Goal: Transaction & Acquisition: Purchase product/service

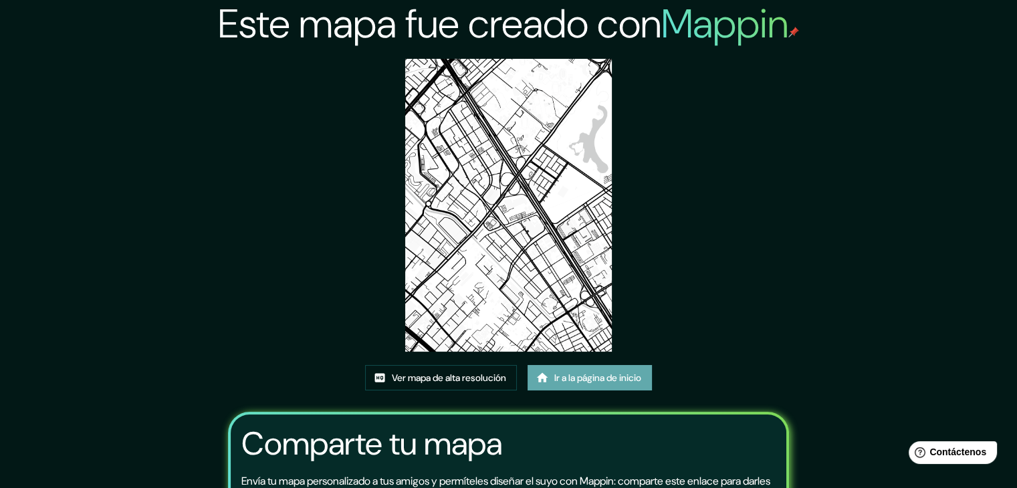
click at [580, 380] on font "Ir a la página de inicio" at bounding box center [597, 378] width 87 height 12
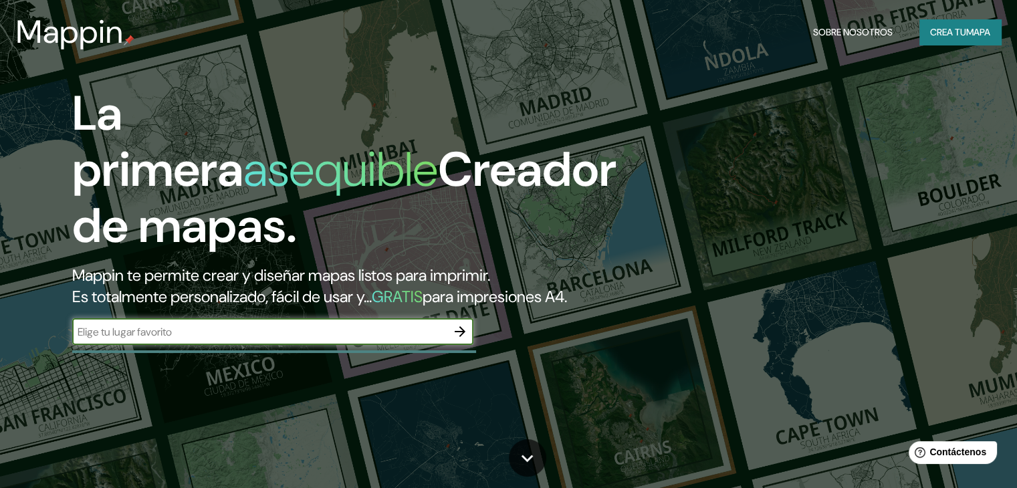
click at [201, 340] on input "text" at bounding box center [259, 331] width 374 height 15
click at [455, 340] on icon "button" at bounding box center [460, 332] width 16 height 16
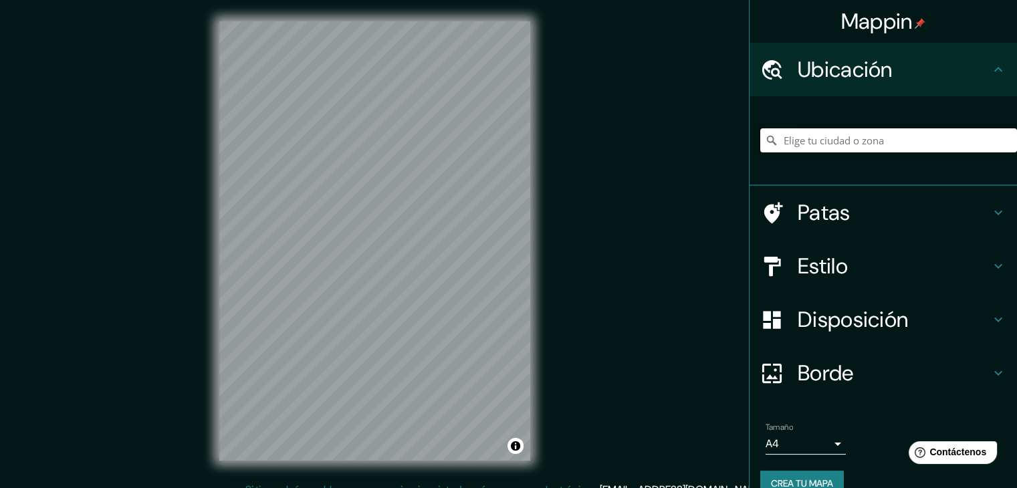
click at [814, 140] on input "Elige tu ciudad o zona" at bounding box center [888, 140] width 257 height 24
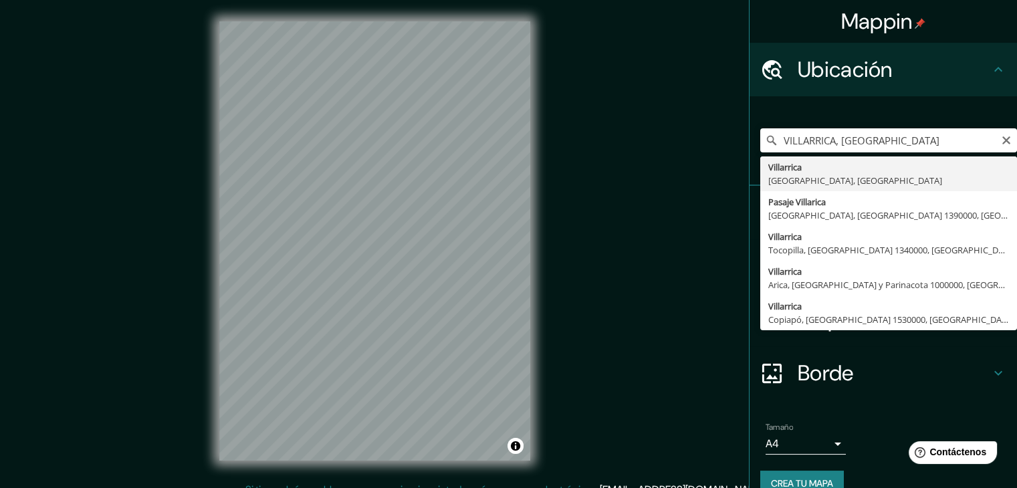
type input "Villarrica, Región de La Araucanía, Chile"
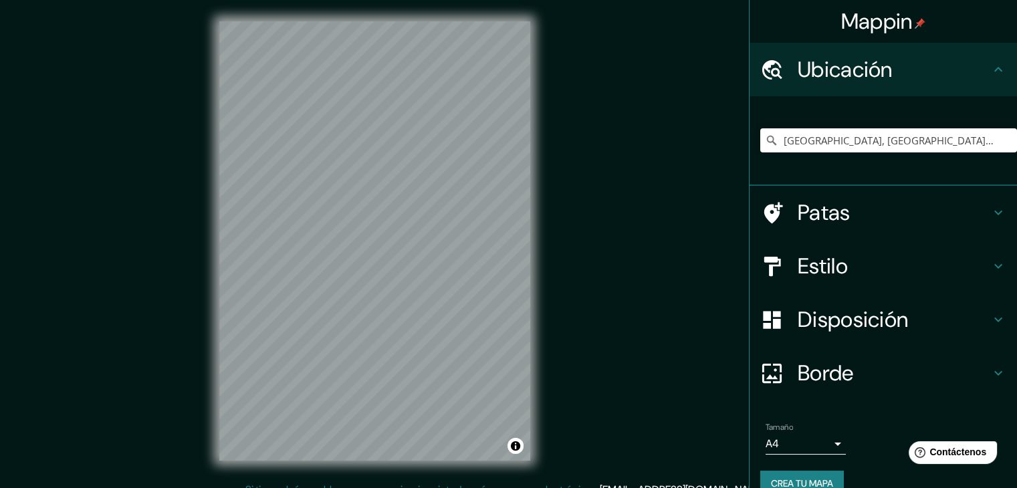
click at [991, 258] on icon at bounding box center [998, 266] width 16 height 16
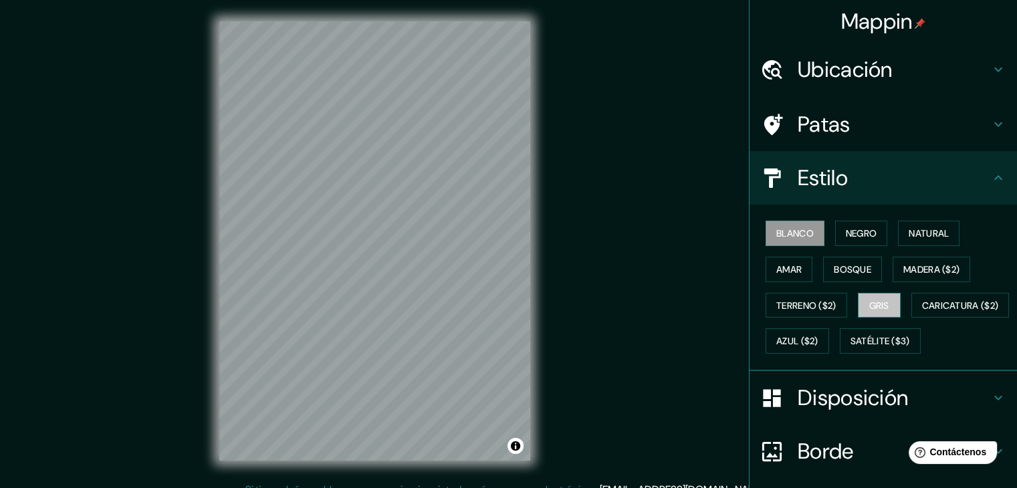
click at [858, 298] on button "Gris" at bounding box center [879, 305] width 43 height 25
click at [806, 236] on button "Blanco" at bounding box center [794, 233] width 59 height 25
click at [846, 237] on font "Negro" at bounding box center [861, 233] width 31 height 12
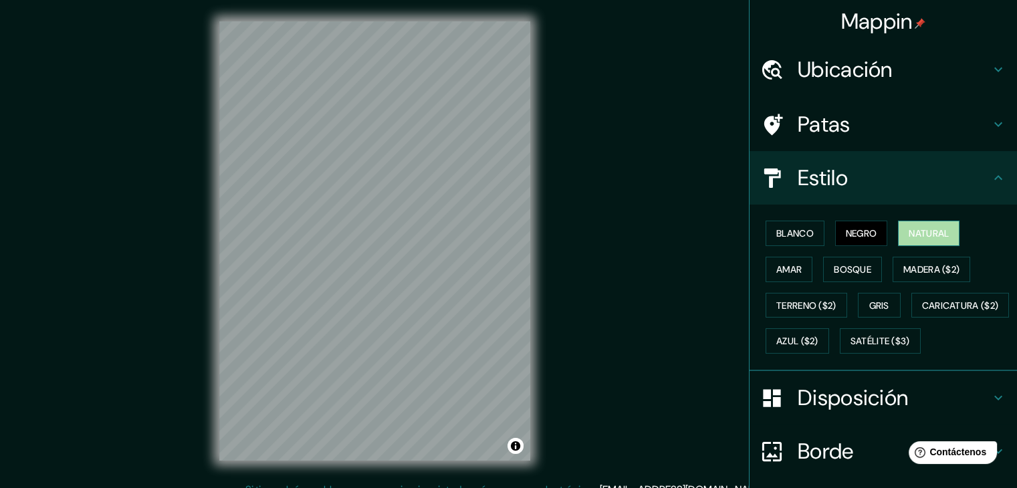
click at [920, 243] on button "Natural" at bounding box center [929, 233] width 62 height 25
click at [790, 267] on font "Amar" at bounding box center [788, 269] width 25 height 12
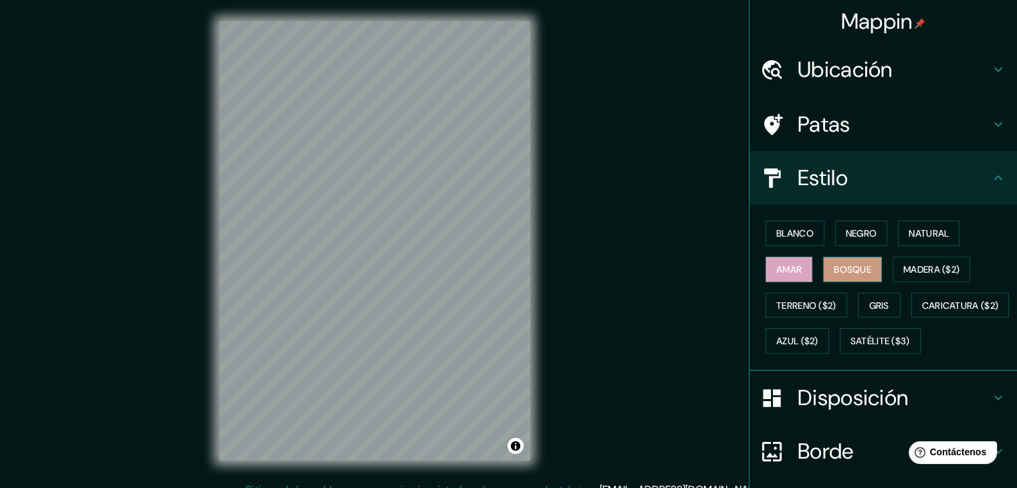
click at [836, 272] on font "Bosque" at bounding box center [852, 269] width 37 height 12
click at [914, 271] on font "Madera ($2)" at bounding box center [931, 269] width 56 height 12
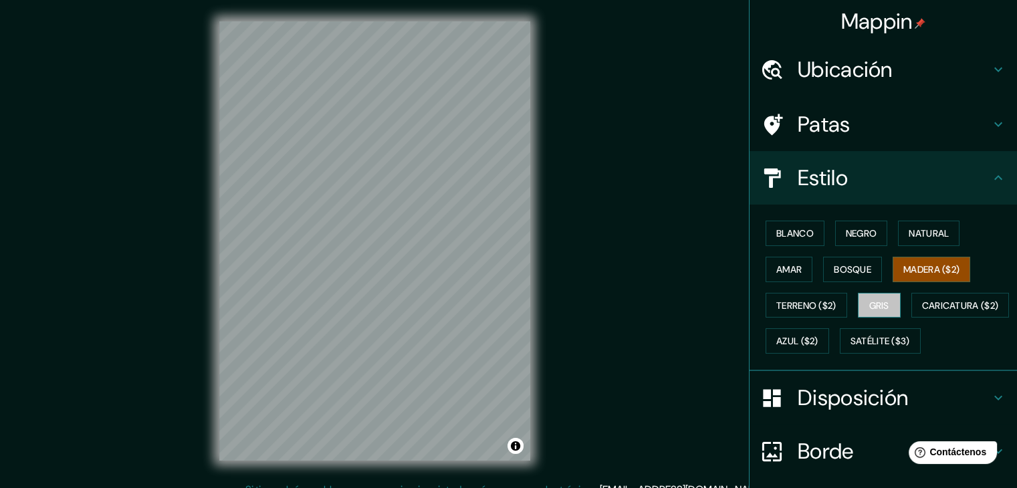
click at [888, 295] on button "Gris" at bounding box center [879, 305] width 43 height 25
click at [820, 299] on font "Terreno ($2)" at bounding box center [806, 305] width 60 height 12
click at [927, 269] on font "Madera ($2)" at bounding box center [931, 269] width 56 height 12
click at [829, 350] on button "Azul ($2)" at bounding box center [797, 340] width 64 height 25
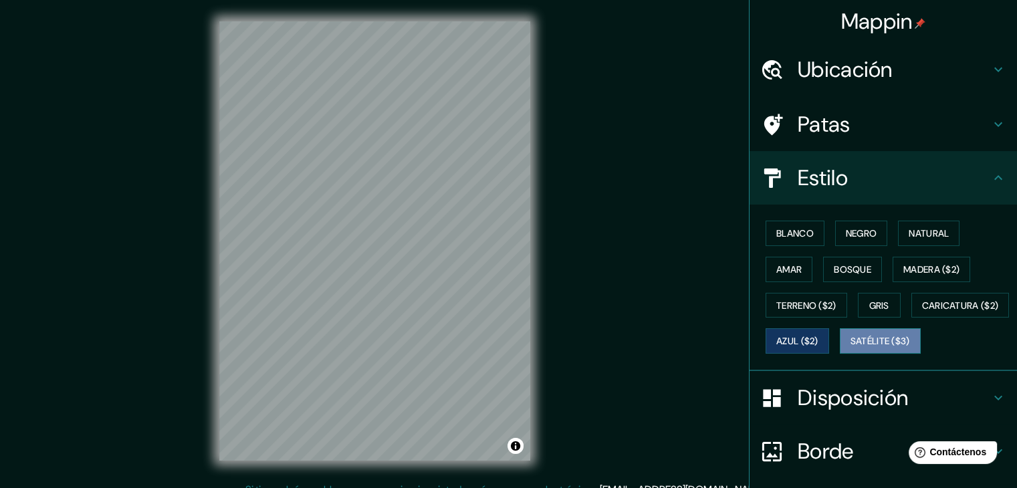
click at [840, 354] on button "Satélite ($3)" at bounding box center [880, 340] width 81 height 25
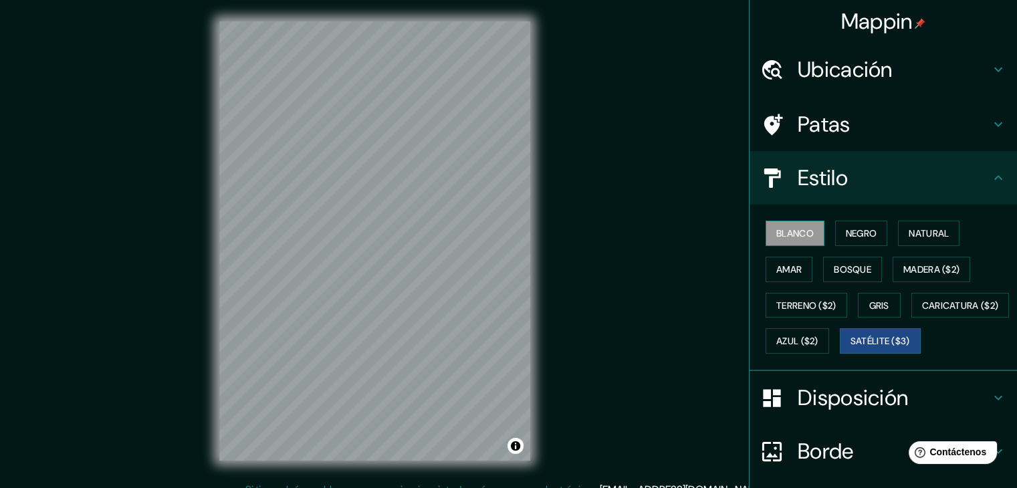
click at [793, 227] on font "Blanco" at bounding box center [794, 233] width 37 height 12
click at [872, 301] on font "Gris" at bounding box center [879, 305] width 20 height 12
click at [794, 233] on font "Blanco" at bounding box center [794, 233] width 37 height 12
click at [979, 120] on h4 "Patas" at bounding box center [894, 124] width 193 height 27
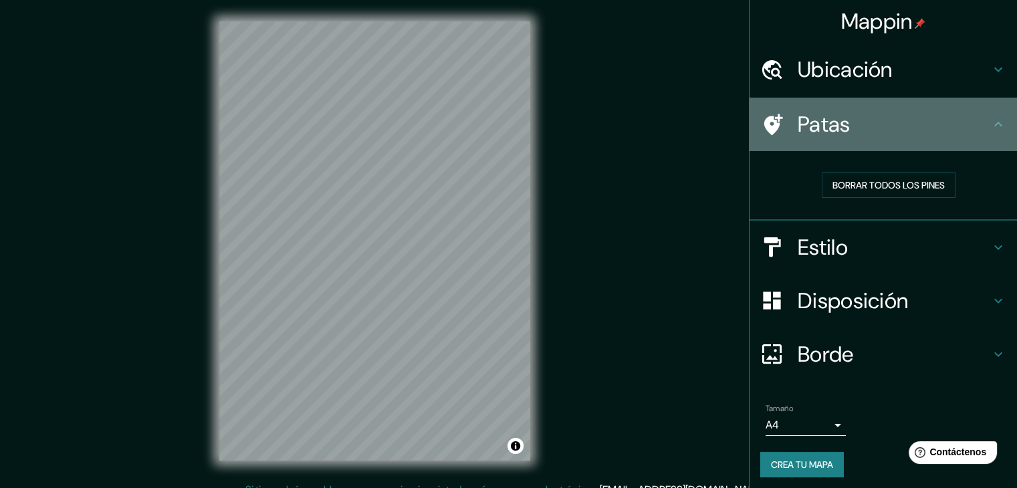
click at [979, 120] on h4 "Patas" at bounding box center [894, 124] width 193 height 27
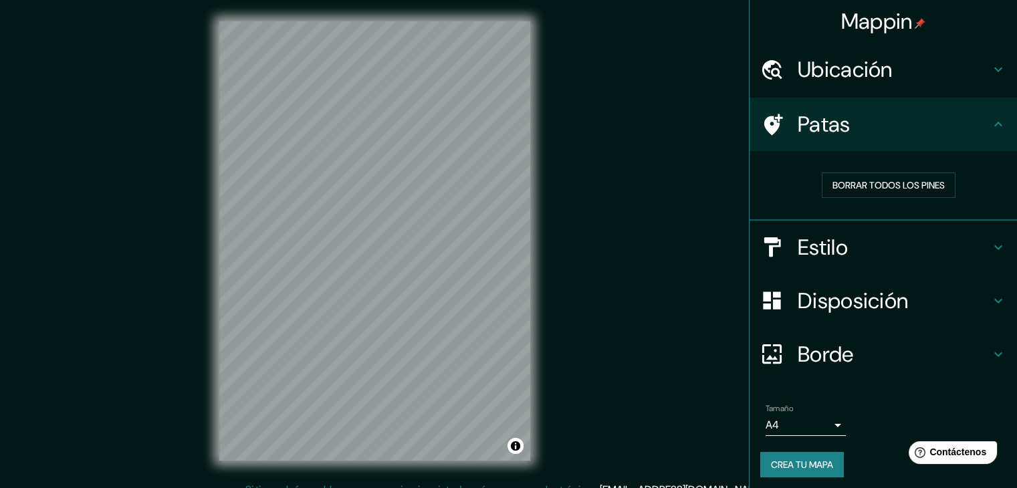
scroll to position [3, 0]
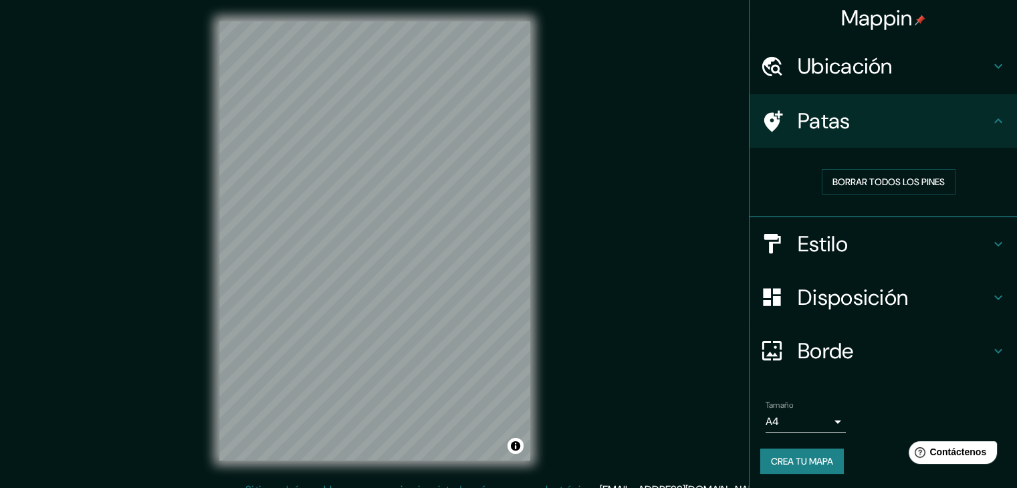
click at [824, 420] on body "Mappin Ubicación Villarrica, Región de La Araucanía, Chile Patas Borrar todos l…" at bounding box center [508, 244] width 1017 height 488
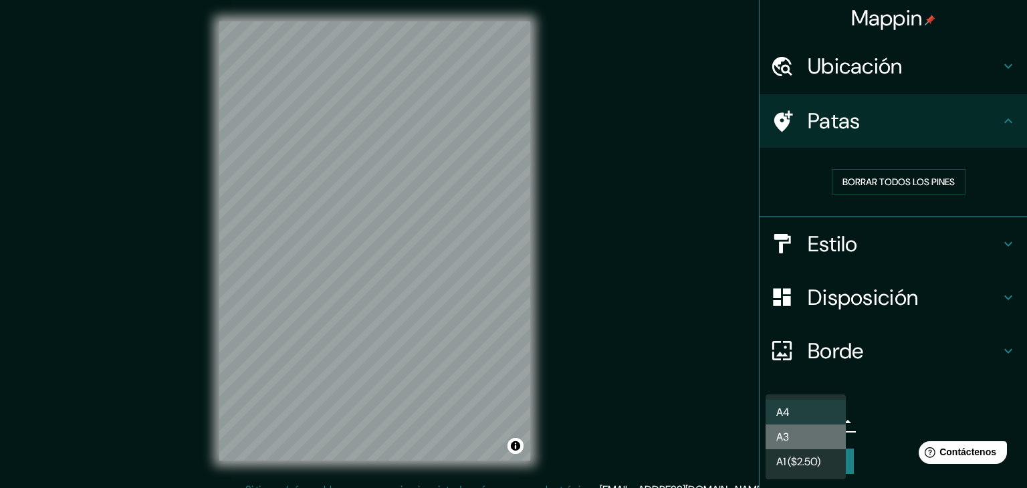
click at [813, 437] on li "A3" at bounding box center [805, 436] width 80 height 25
type input "a4"
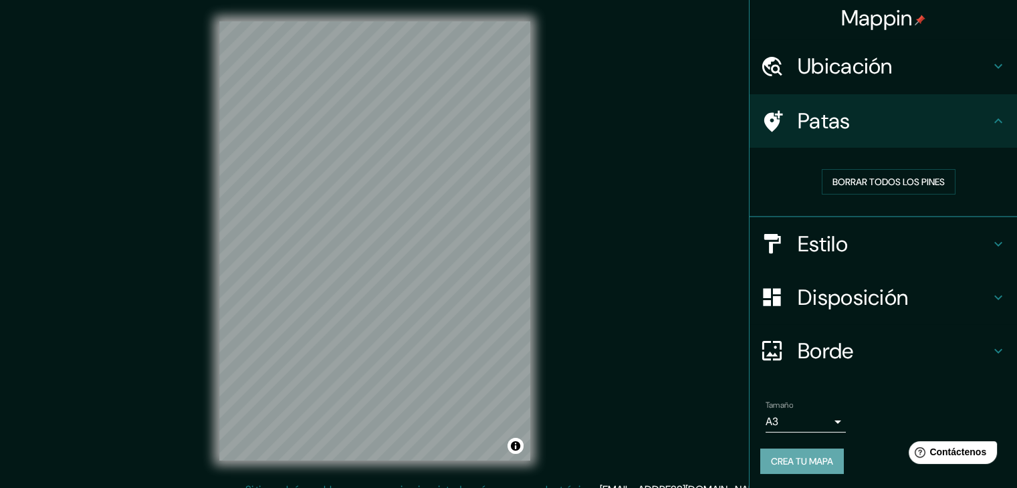
click at [810, 459] on font "Crea tu mapa" at bounding box center [802, 461] width 62 height 12
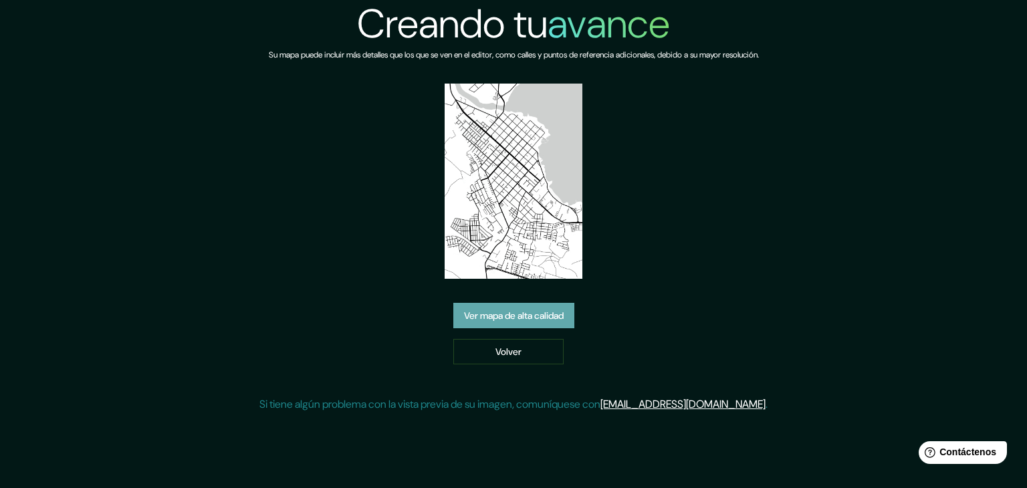
click at [509, 318] on font "Ver mapa de alta calidad" at bounding box center [514, 316] width 100 height 12
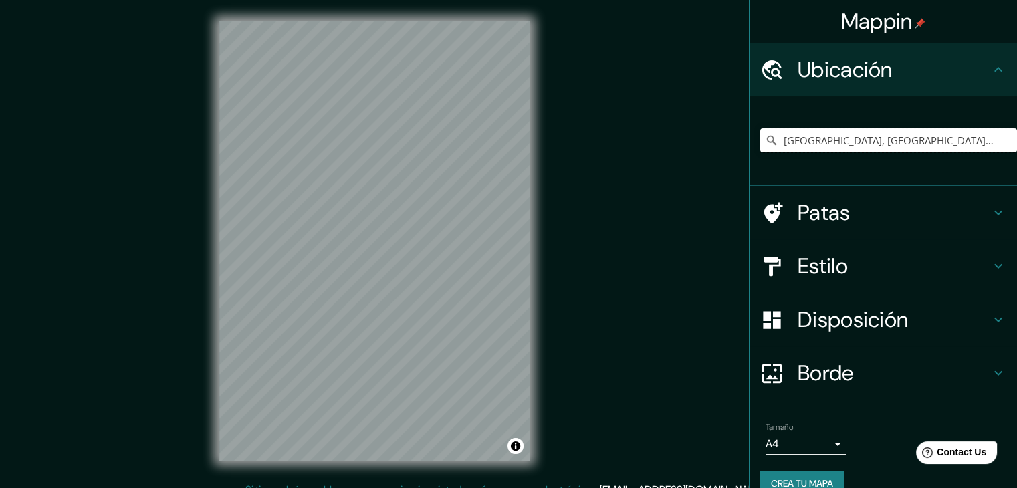
click at [971, 141] on input "Villarrica, Región de La Araucanía, Chile" at bounding box center [888, 140] width 257 height 24
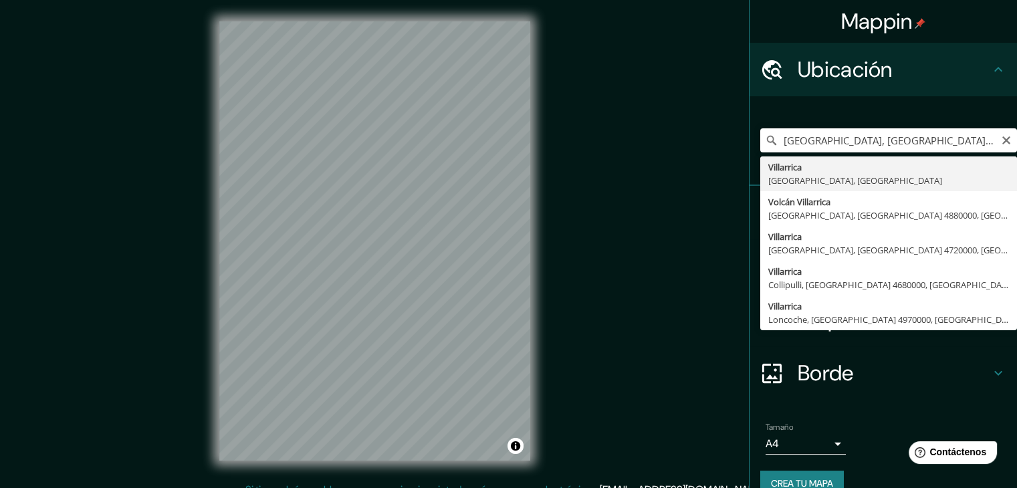
type input "Villarrica, Región de La Araucanía, Chile"
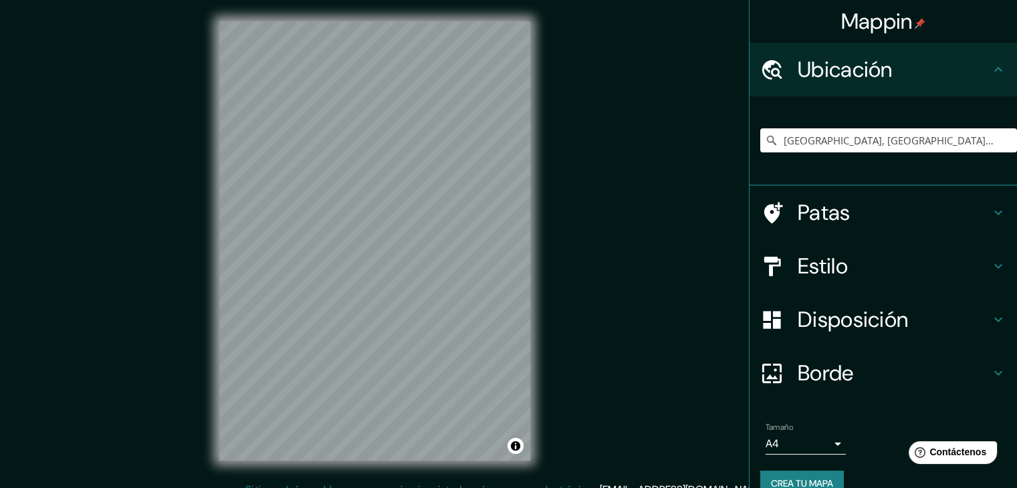
click at [826, 447] on body "Mappin Ubicación Villarrica, Región de La Araucanía, Chile Patas Estilo Disposi…" at bounding box center [508, 244] width 1017 height 488
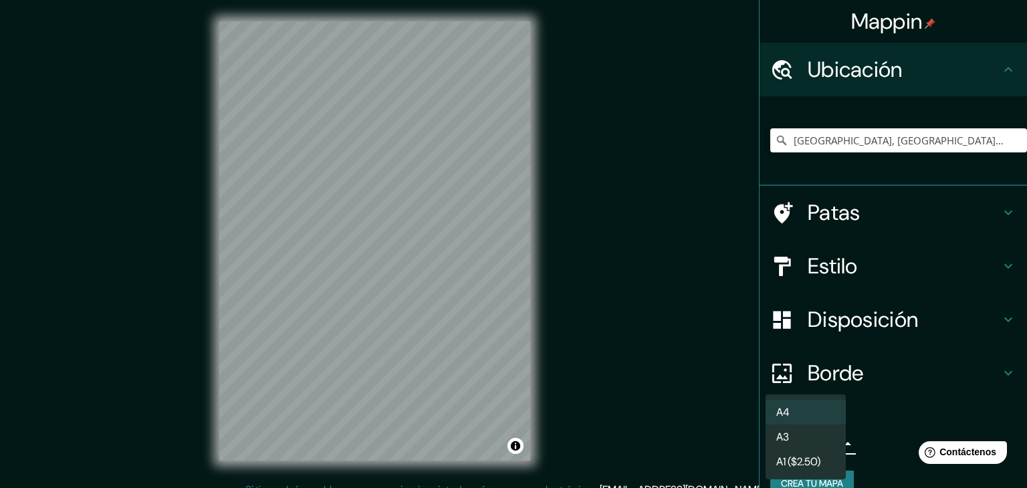
click at [817, 442] on li "A3" at bounding box center [805, 436] width 80 height 25
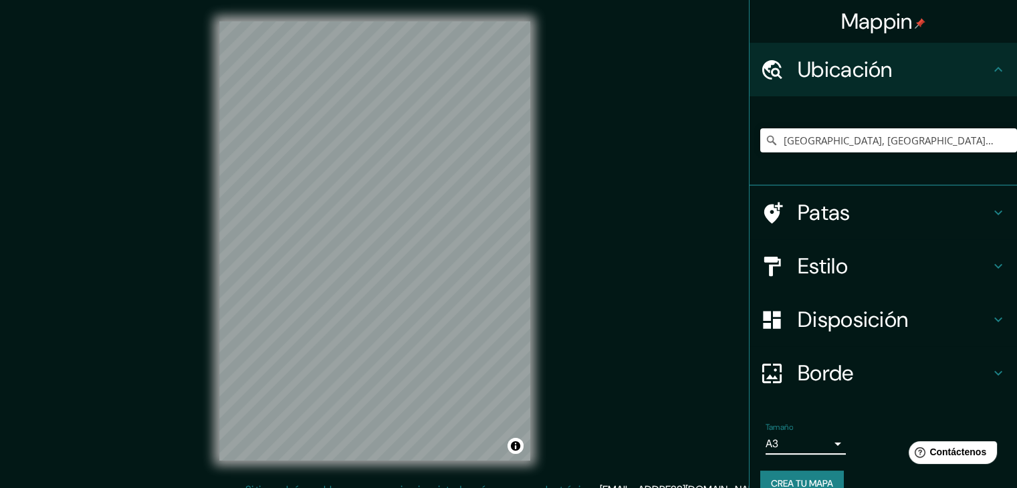
click at [823, 447] on body "Mappin Ubicación Villarrica, Región de La Araucanía, Chile Patas Estilo Disposi…" at bounding box center [508, 244] width 1017 height 488
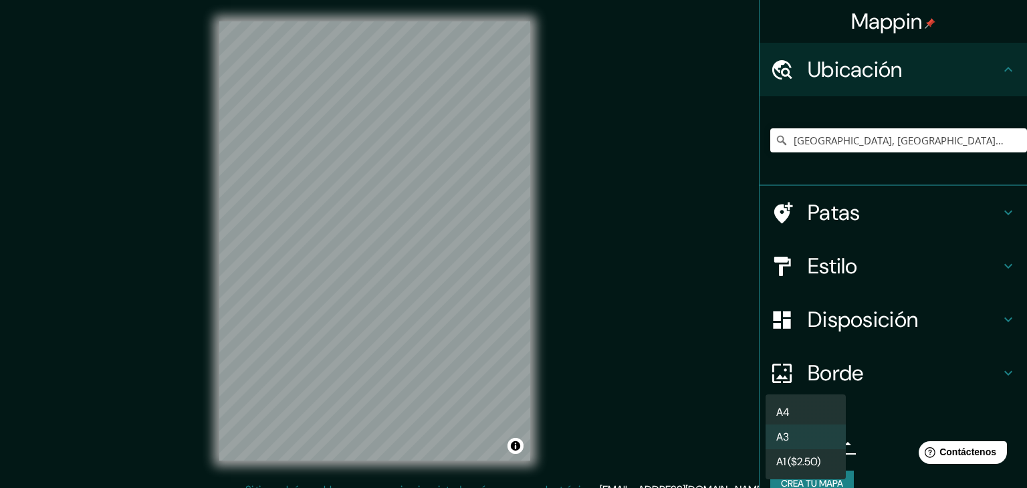
click at [814, 420] on li "A4" at bounding box center [805, 412] width 80 height 25
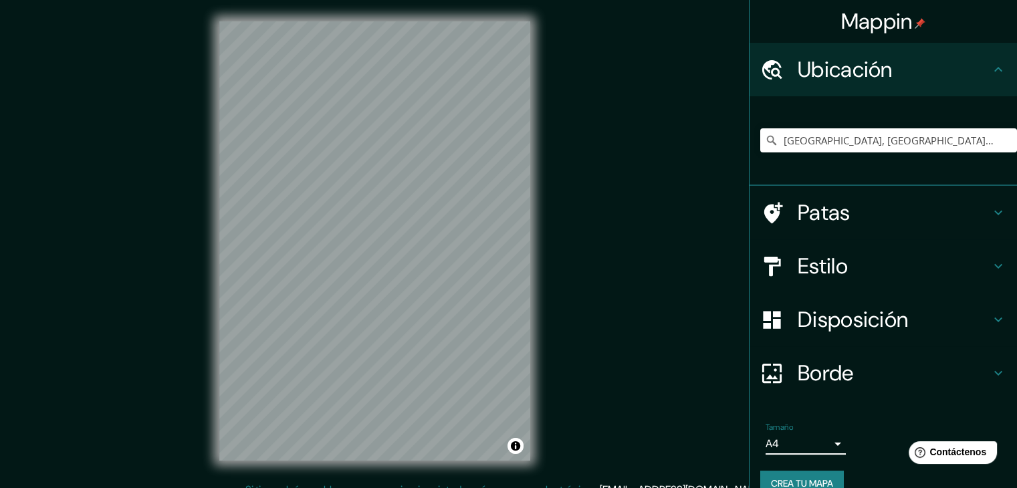
click at [808, 477] on font "Crea tu mapa" at bounding box center [802, 483] width 62 height 12
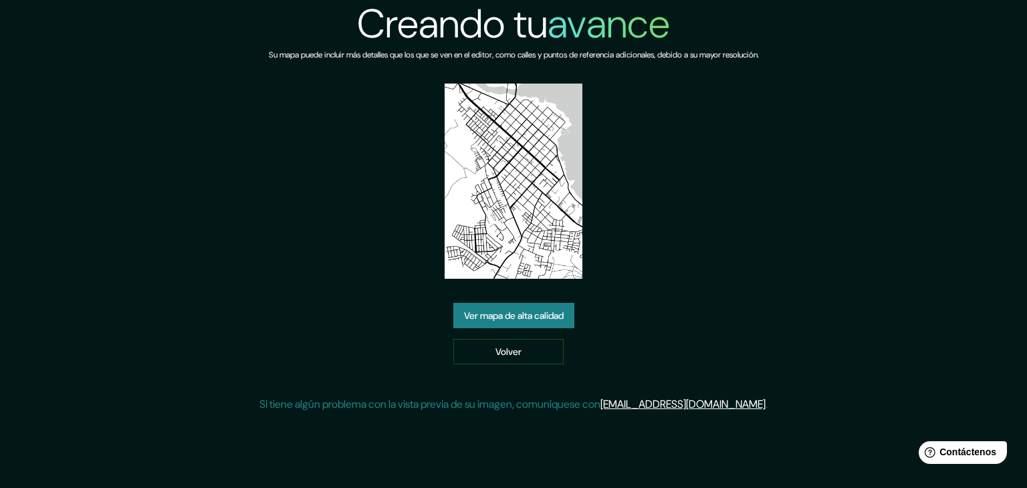
click at [531, 322] on font "Ver mapa de alta calidad" at bounding box center [514, 315] width 100 height 17
